Goal: Information Seeking & Learning: Find specific fact

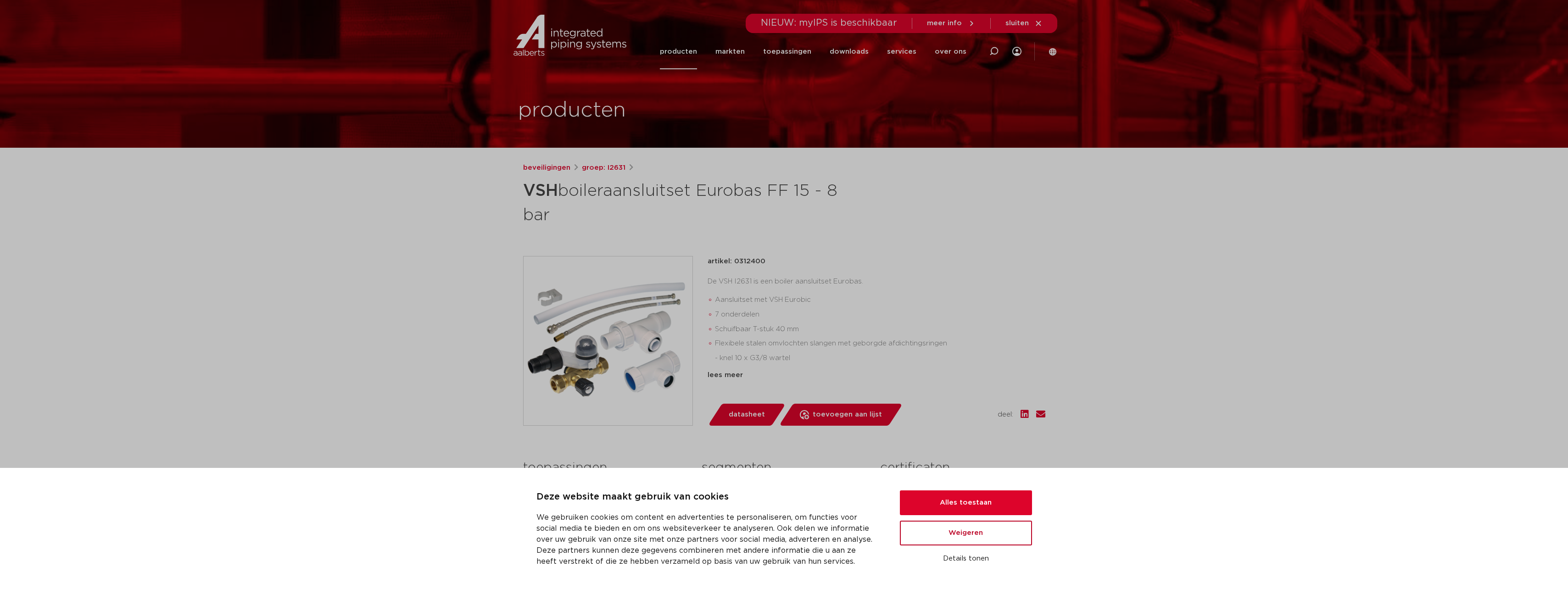
click at [976, 540] on button "Weigeren" at bounding box center [965, 533] width 132 height 25
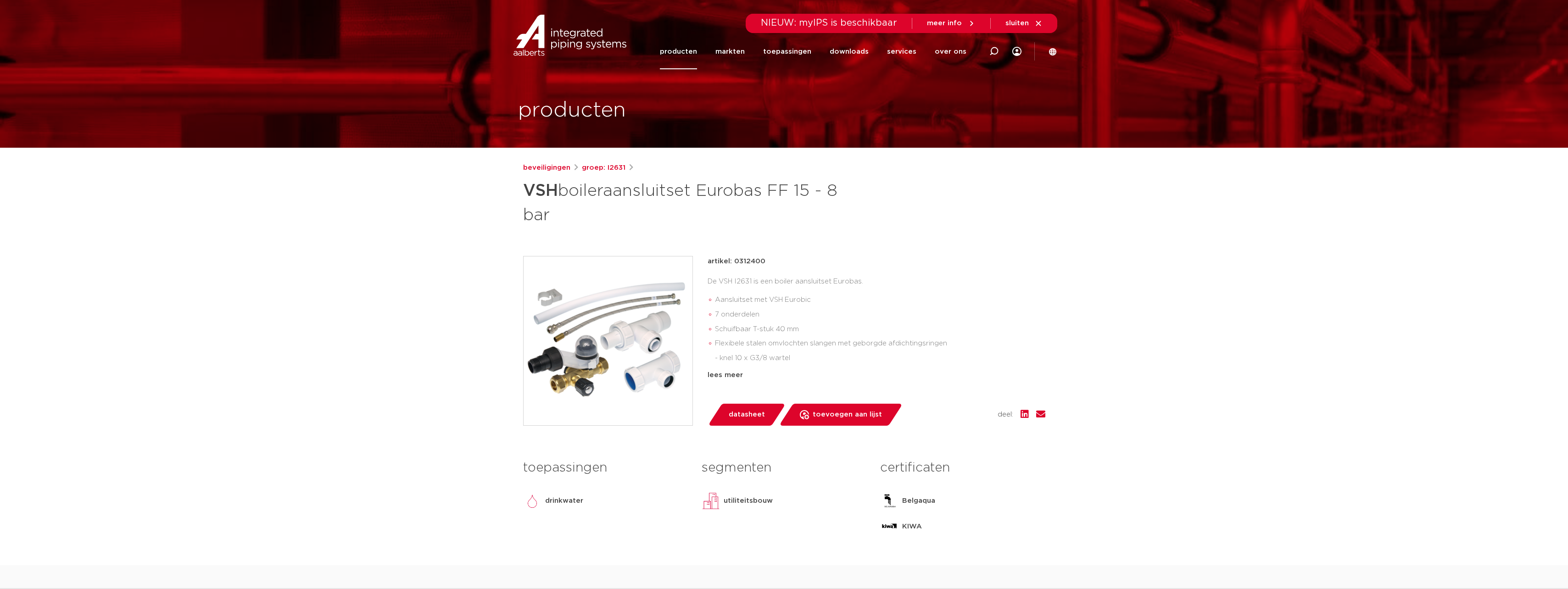
drag, startPoint x: 784, startPoint y: 262, endPoint x: 735, endPoint y: 263, distance: 49.0
click at [735, 263] on div "artikel: 0312400" at bounding box center [876, 262] width 338 height 11
copy p "0312400"
drag, startPoint x: 719, startPoint y: 280, endPoint x: 752, endPoint y: 282, distance: 33.1
click at [752, 282] on div "De VSH I2631 is een boiler aansluitset Eurobas. Aansluitset met VSH Eurobic 7 o…" at bounding box center [876, 320] width 338 height 92
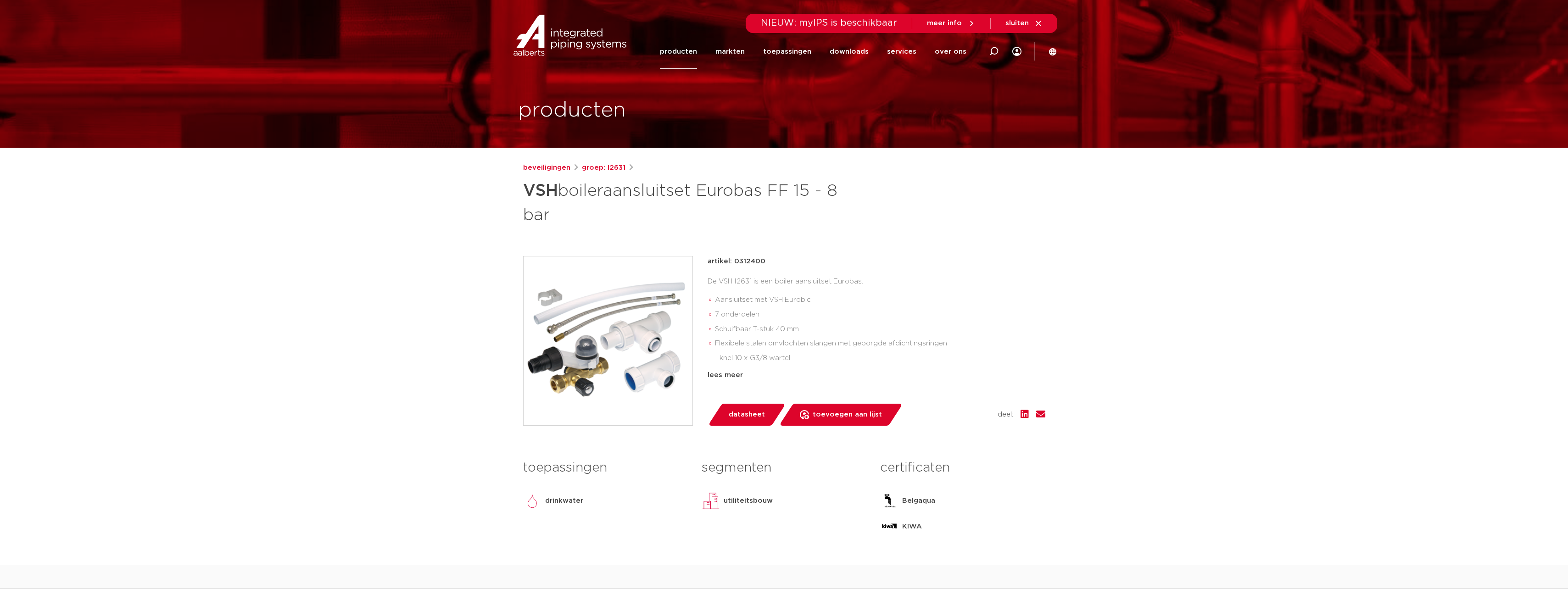
click at [635, 234] on div "beveiligingen groep: I2631 VSH boileraansluitset Eurobas FF 15 - 8 bar" at bounding box center [784, 364] width 537 height 403
drag, startPoint x: 523, startPoint y: 192, endPoint x: 766, endPoint y: 193, distance: 243.0
click at [766, 193] on h1 "VSH boileraansluitset Eurobas FF 15 - 8 bar" at bounding box center [695, 201] width 345 height 49
copy h1 "VSH boileraansluitset Eurobas"
